Goal: Transaction & Acquisition: Book appointment/travel/reservation

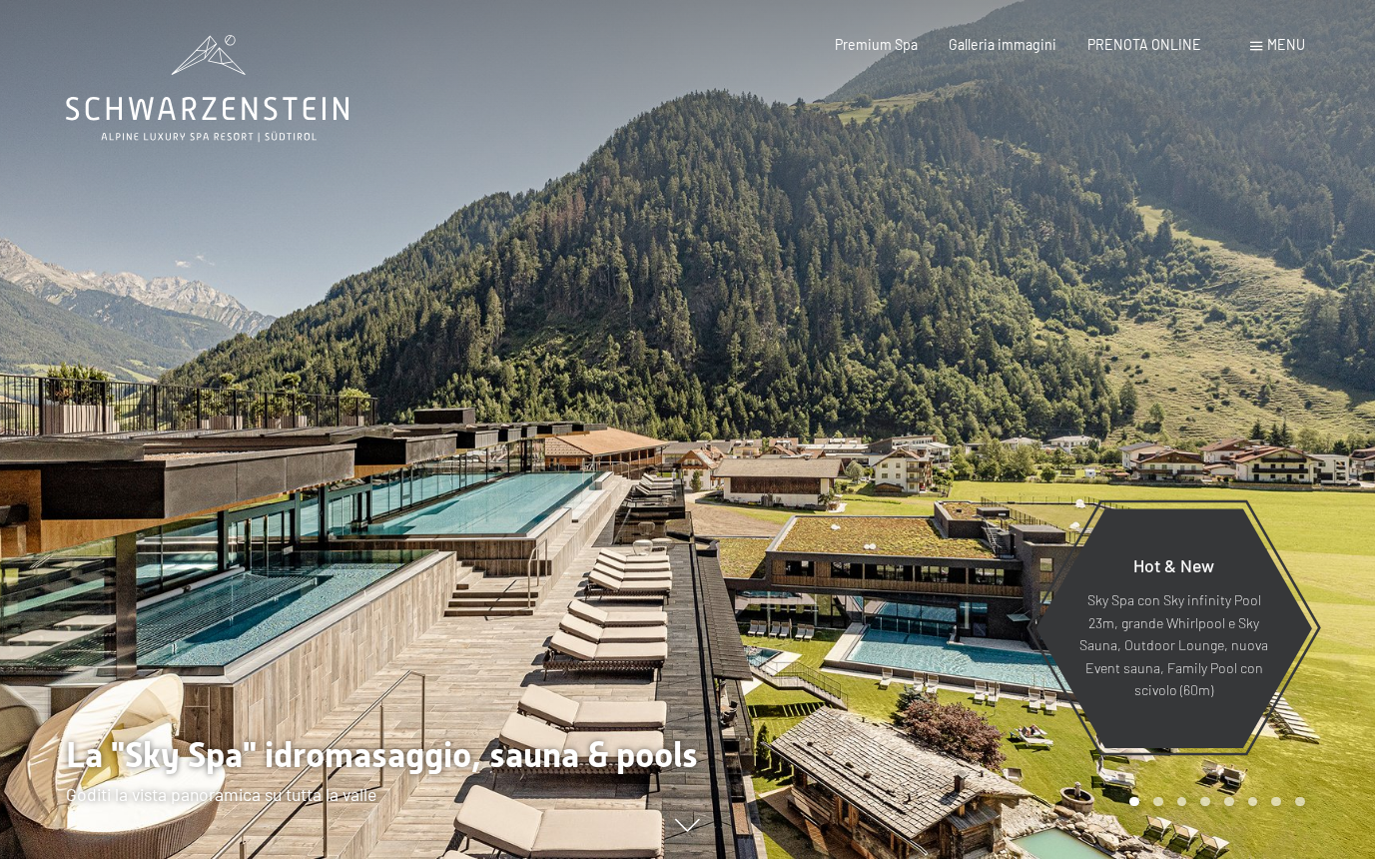
click at [1278, 49] on span "Menu" at bounding box center [1286, 44] width 38 height 17
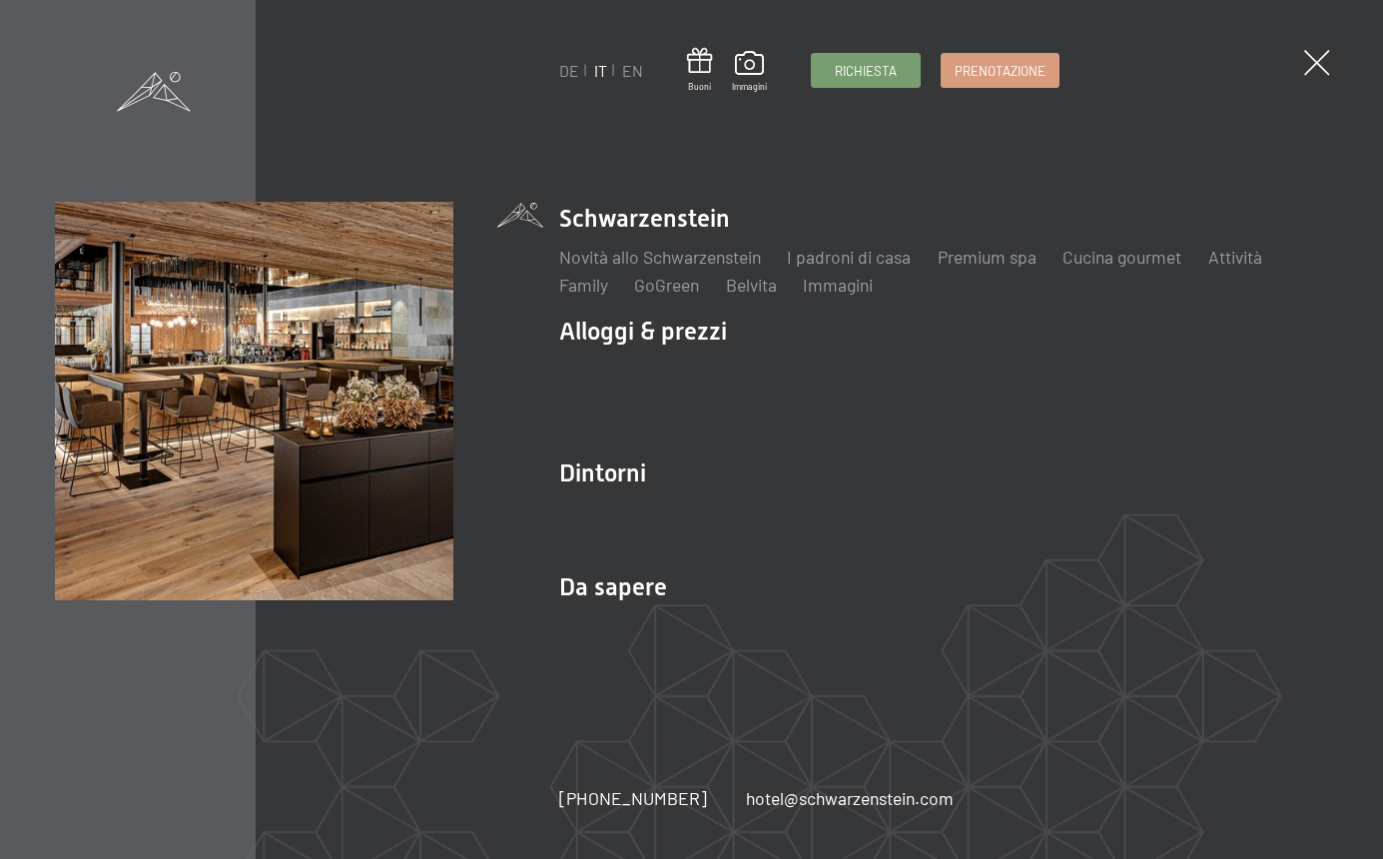
click at [1339, 64] on div "DE IT EN Buoni Immagini Richiesta Prenotazione DE IT EN Schwarzenstein Novità a…" at bounding box center [691, 429] width 1383 height 859
click at [1324, 62] on span at bounding box center [1316, 63] width 37 height 37
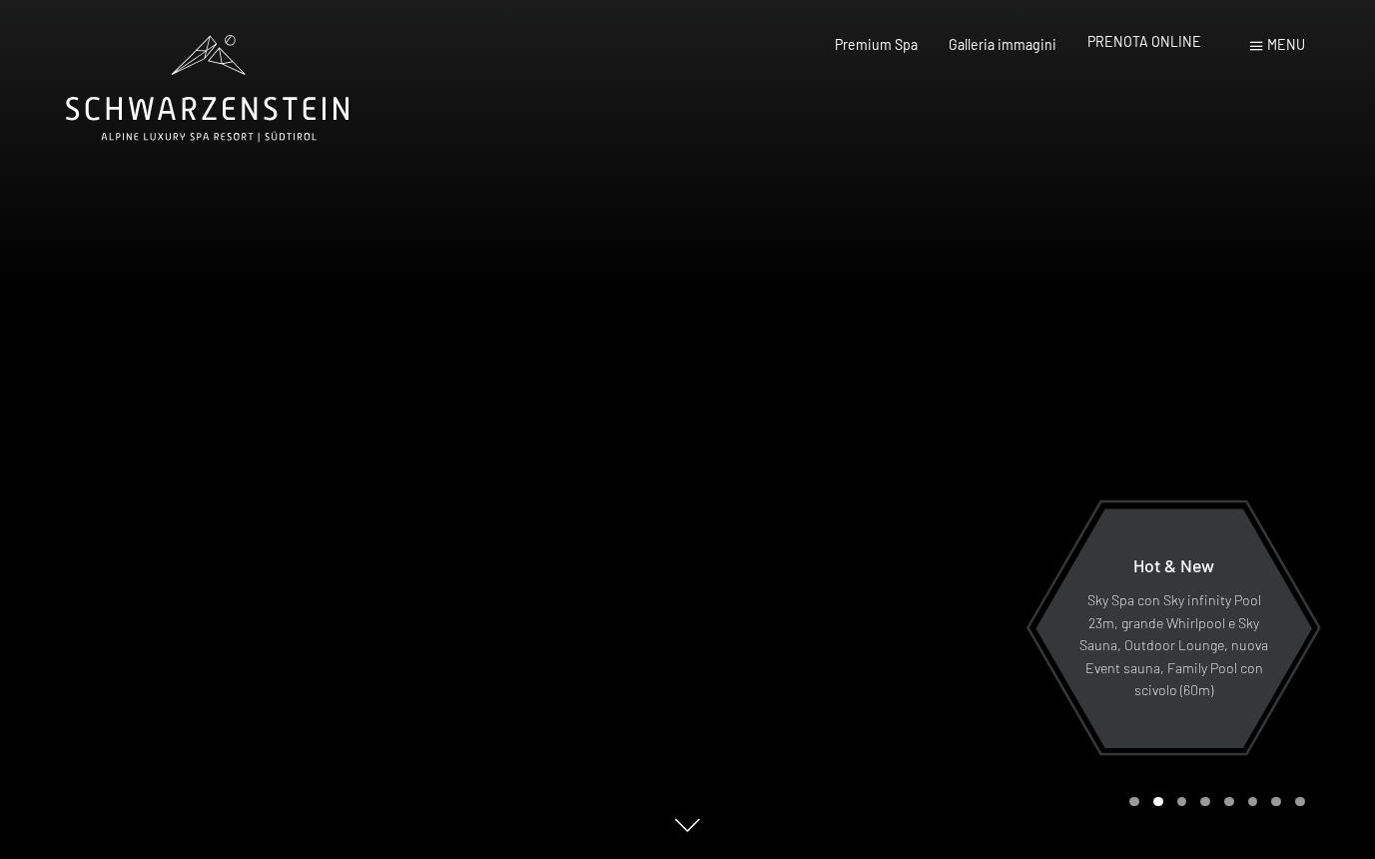
click at [1134, 41] on span "PRENOTA ONLINE" at bounding box center [1145, 41] width 114 height 17
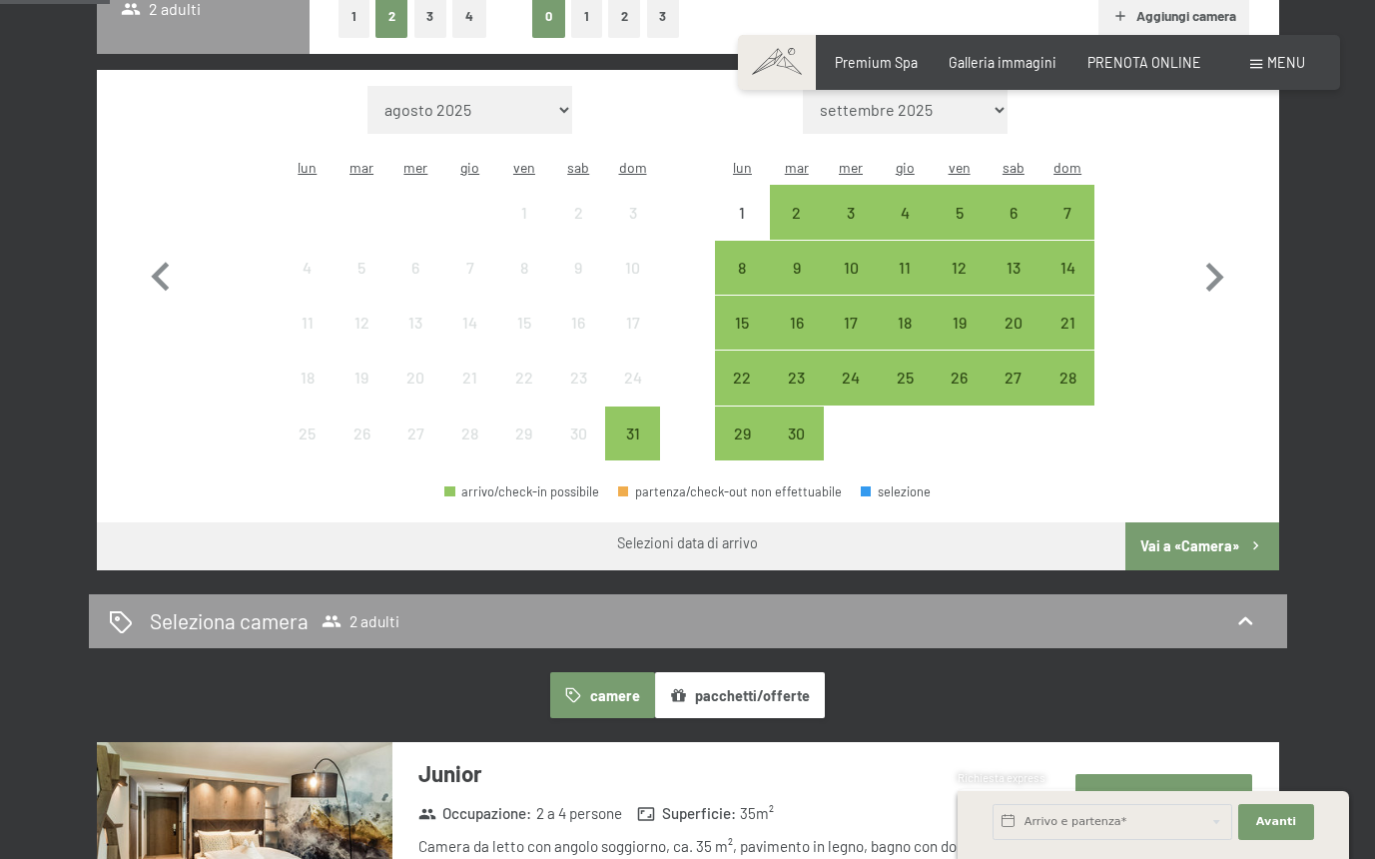
scroll to position [533, 0]
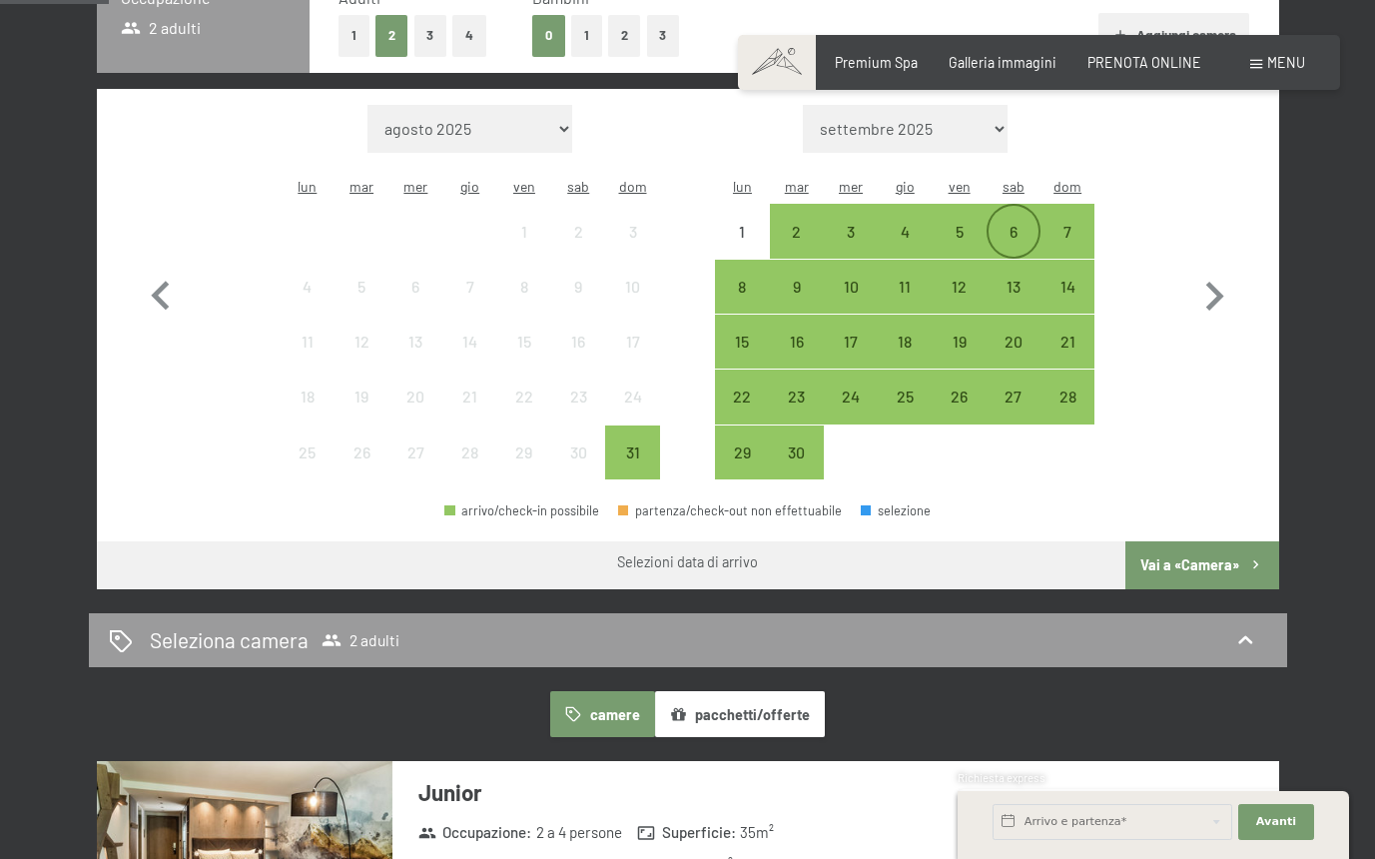
click at [1011, 224] on div "6" at bounding box center [1014, 249] width 50 height 50
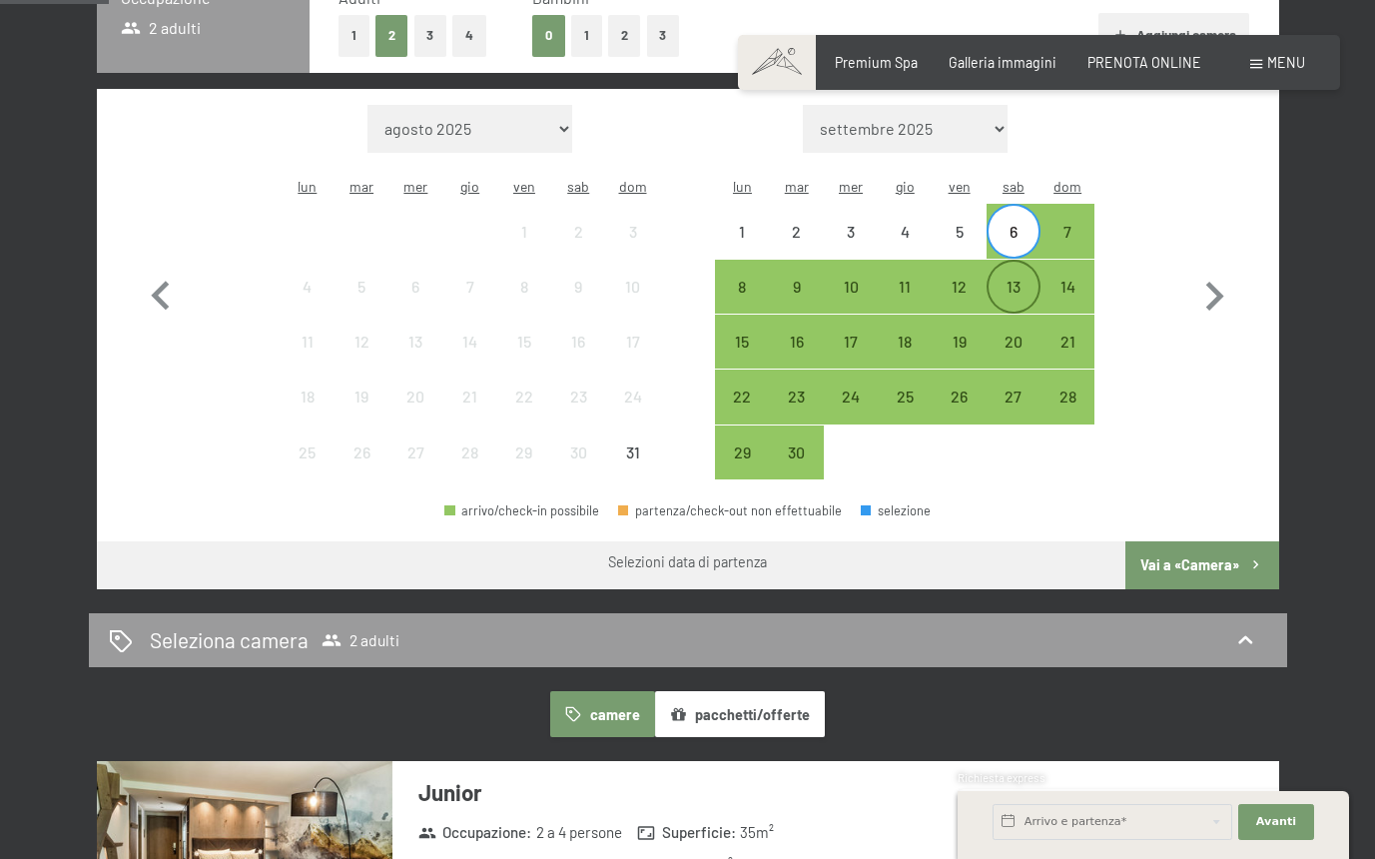
click at [1002, 279] on div "13" at bounding box center [1014, 304] width 50 height 50
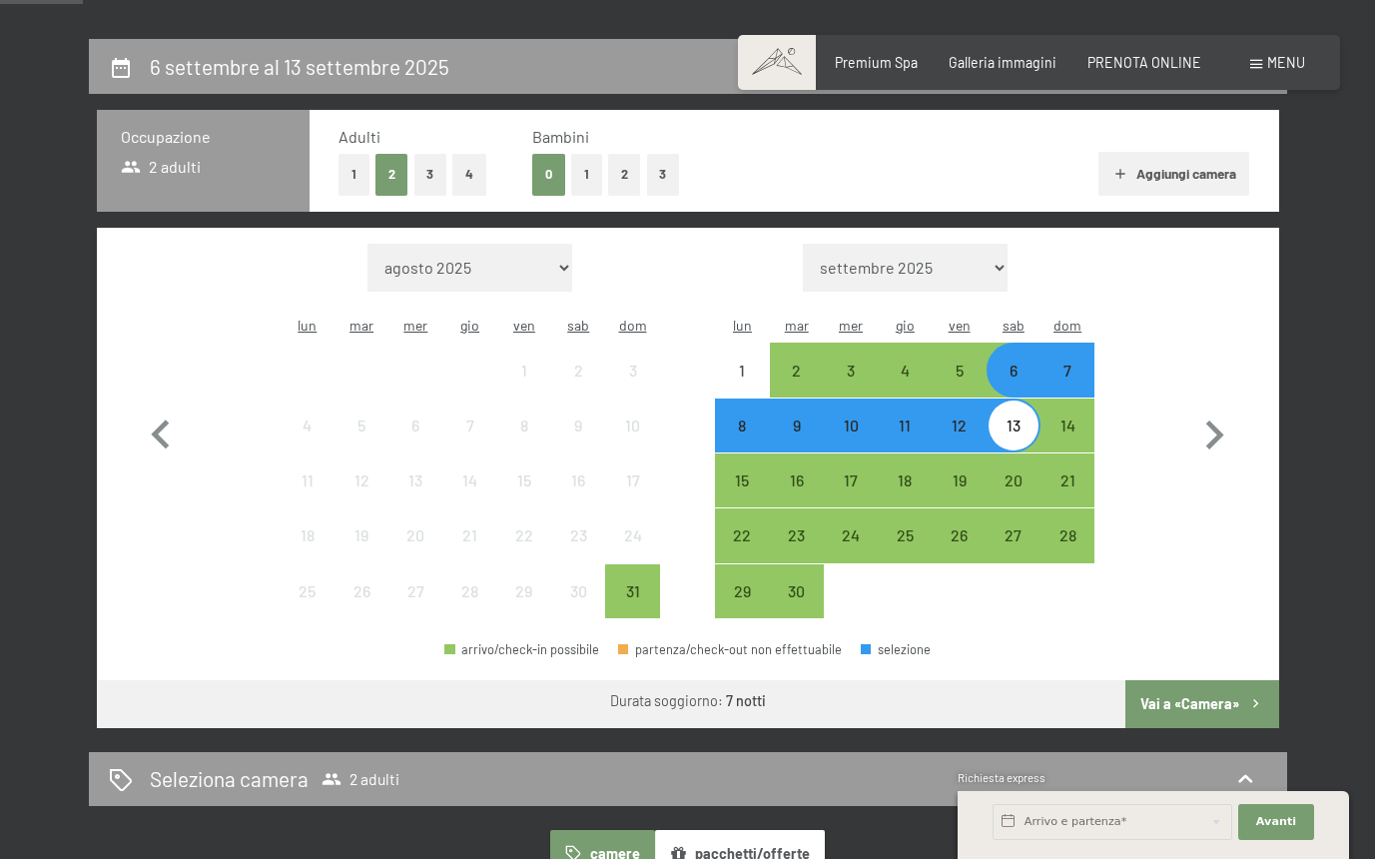
scroll to position [394, 0]
click at [856, 417] on div "10" at bounding box center [851, 442] width 50 height 50
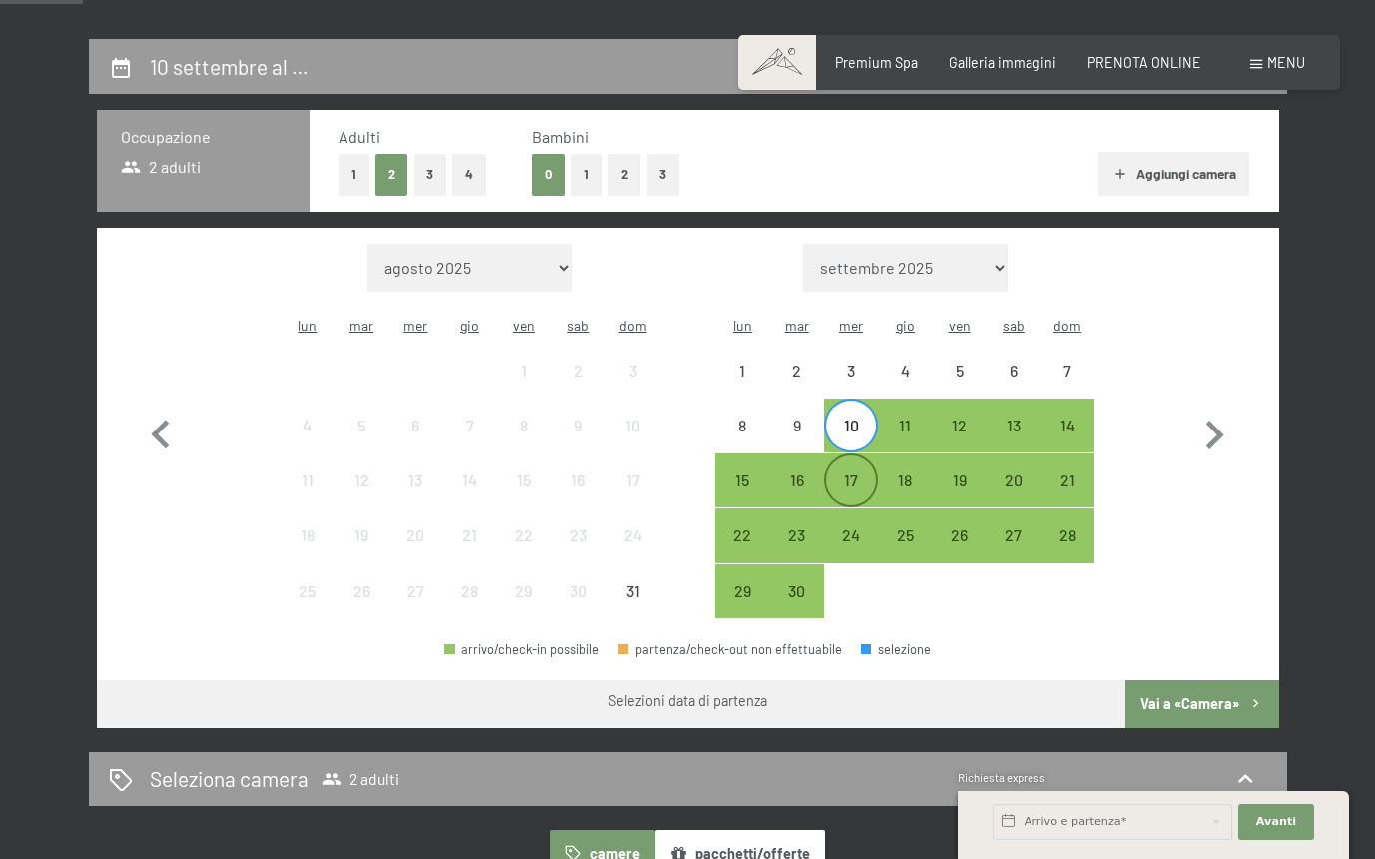
click at [854, 472] on div "17" at bounding box center [851, 497] width 50 height 50
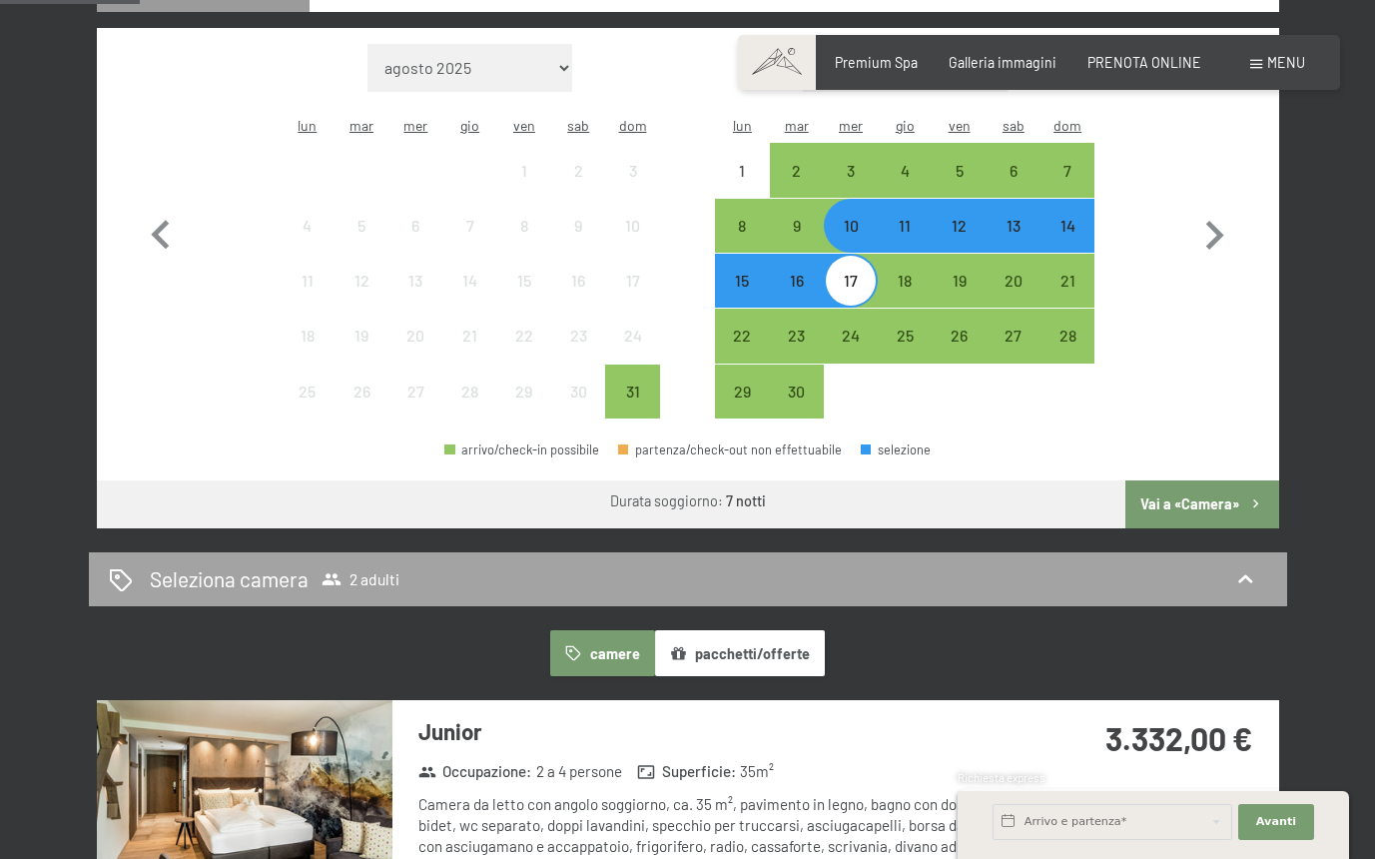
scroll to position [589, 0]
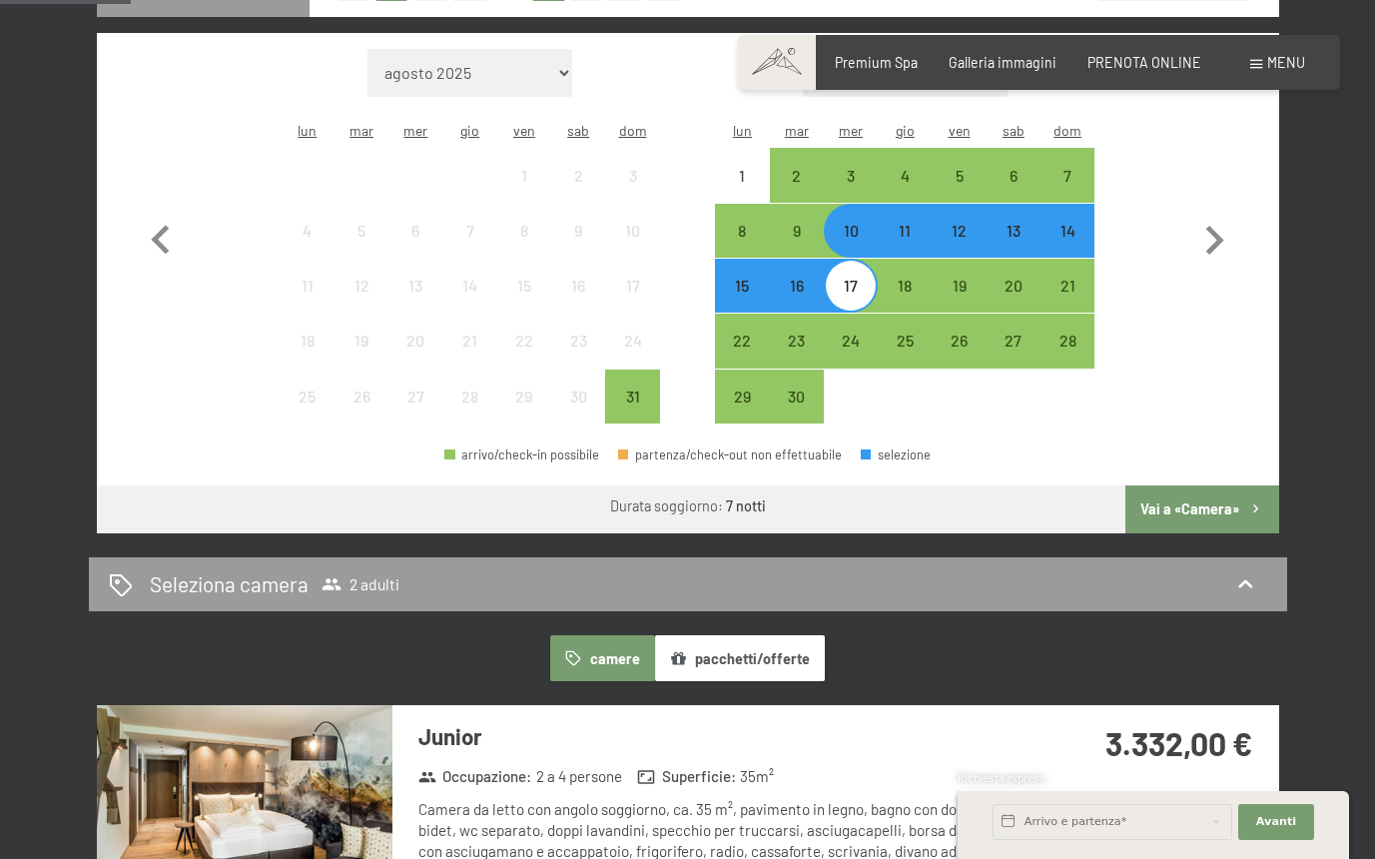
click at [906, 223] on div "11" at bounding box center [905, 248] width 50 height 50
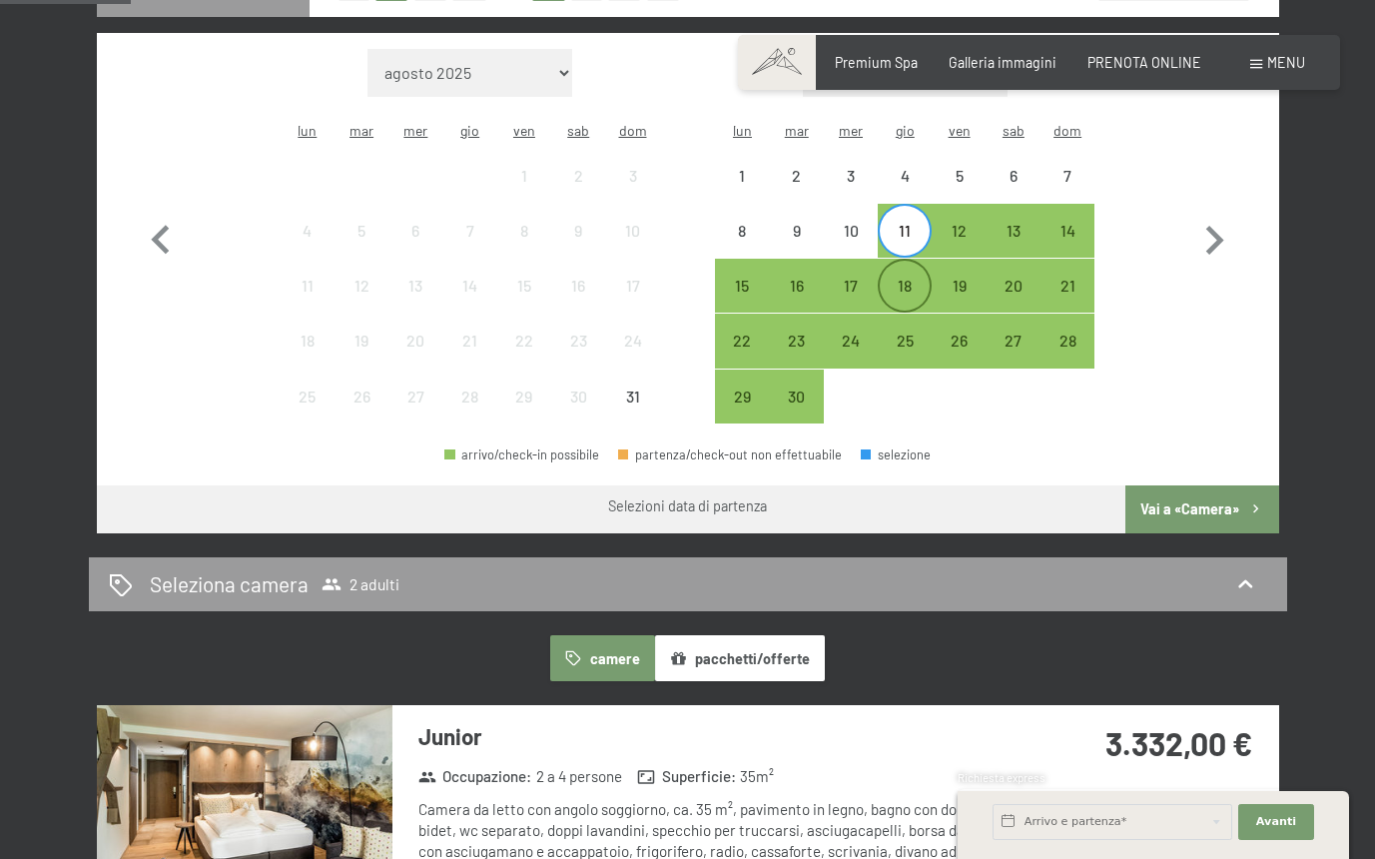
click at [909, 278] on div "18" at bounding box center [905, 303] width 50 height 50
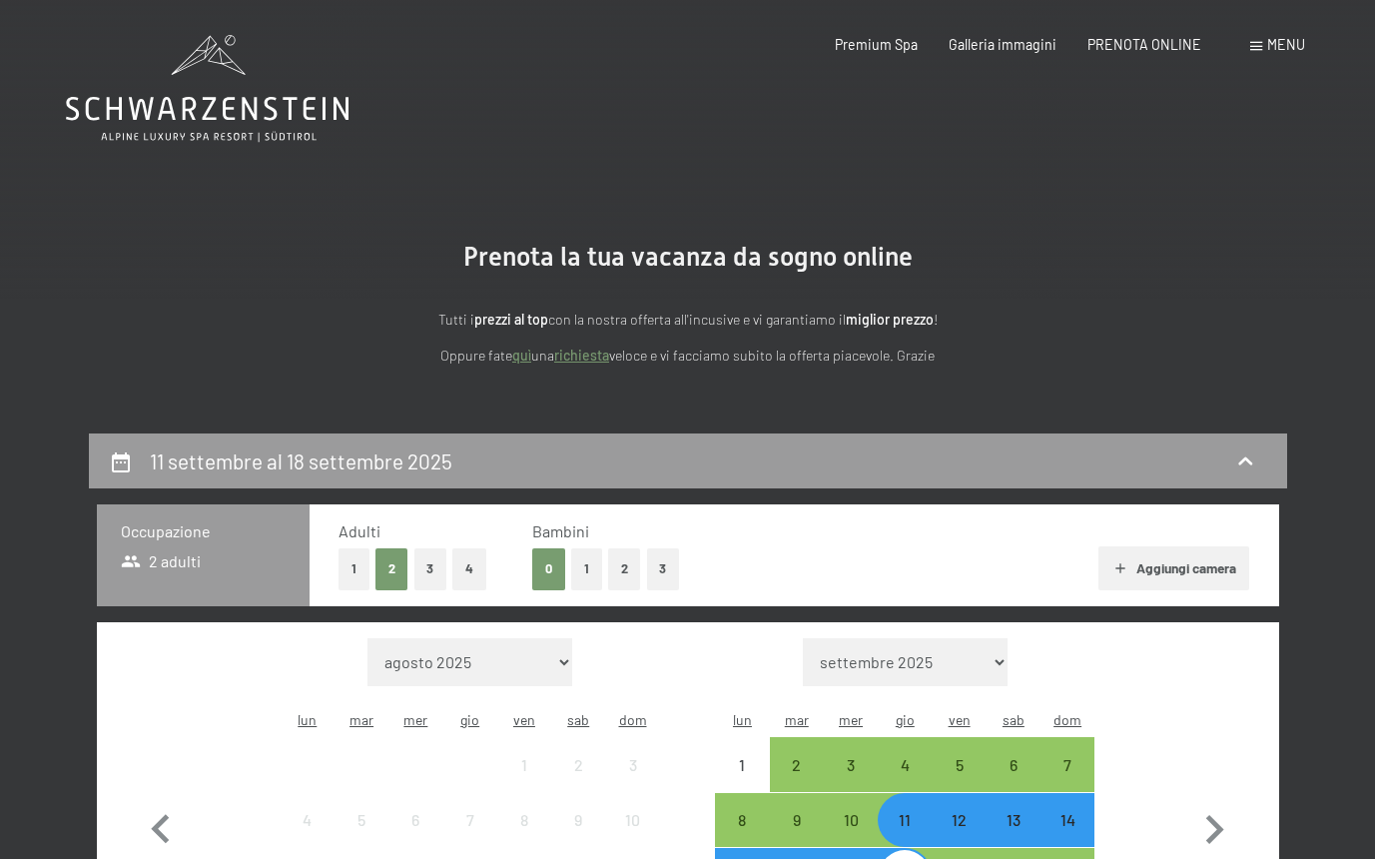
scroll to position [0, 0]
